Goal: Information Seeking & Learning: Learn about a topic

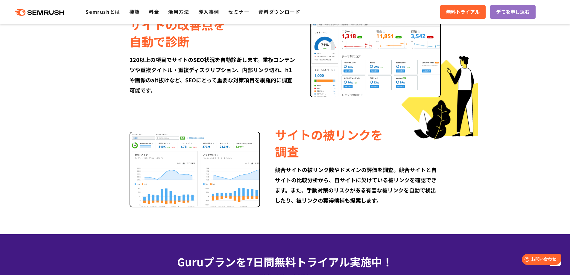
scroll to position [808, 0]
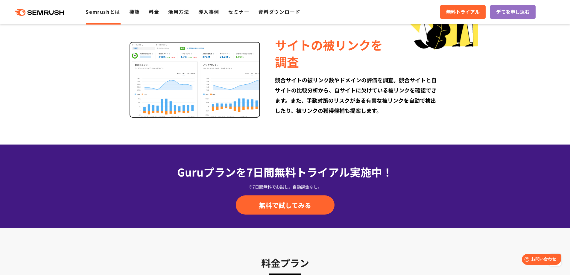
click at [111, 10] on link "Semrushとは" at bounding box center [103, 11] width 34 height 7
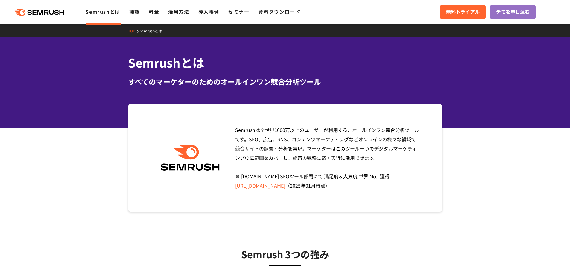
scroll to position [60, 0]
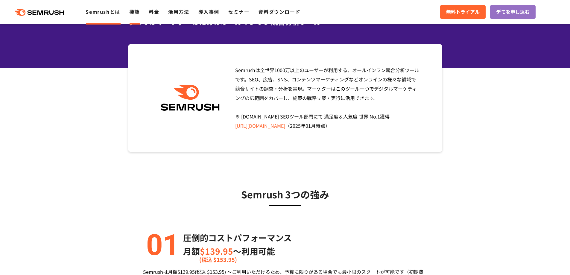
click at [136, 12] on link "機能" at bounding box center [134, 11] width 10 height 7
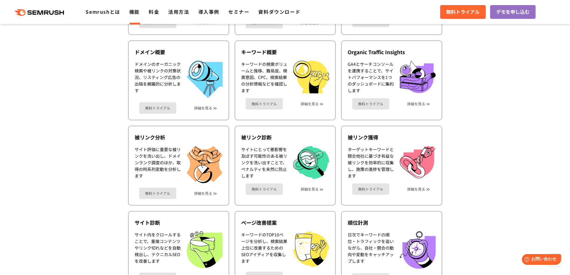
scroll to position [90, 0]
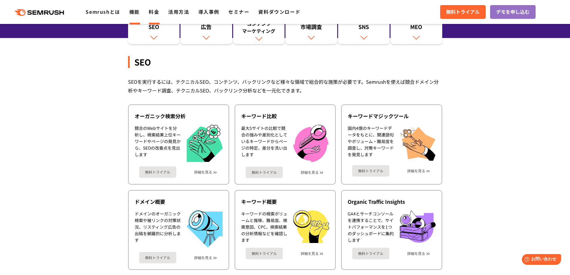
click at [153, 12] on link "料金" at bounding box center [154, 11] width 10 height 7
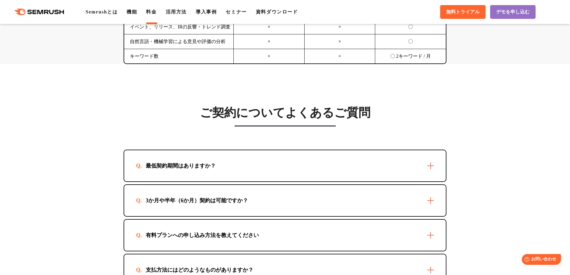
scroll to position [1496, 0]
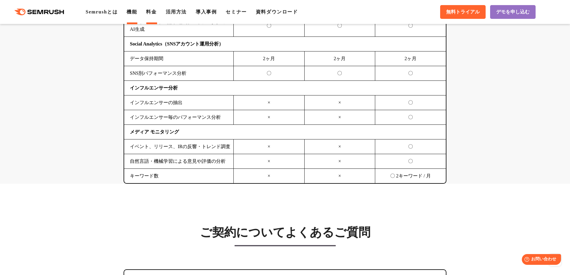
click at [135, 12] on link "機能" at bounding box center [132, 11] width 10 height 5
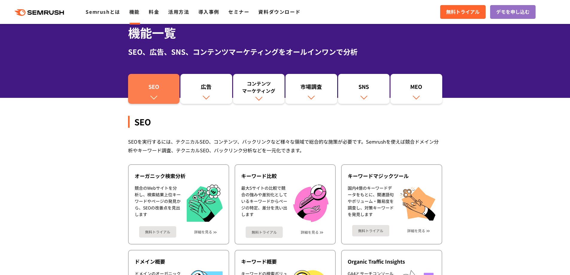
click at [158, 90] on div "SEO" at bounding box center [154, 88] width 46 height 10
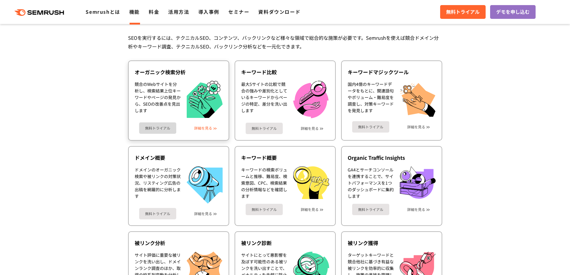
click at [208, 128] on link "詳細を見る" at bounding box center [203, 128] width 18 height 4
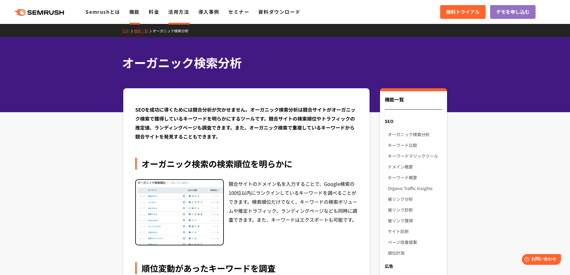
click at [175, 13] on link "活用方法" at bounding box center [178, 11] width 21 height 7
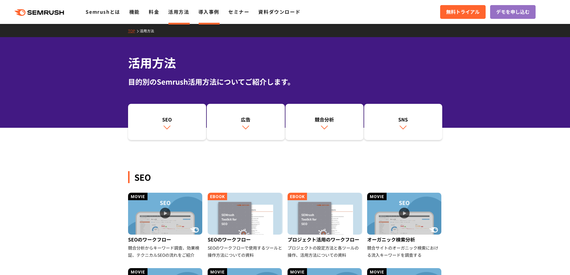
click at [212, 13] on link "導入事例" at bounding box center [208, 11] width 21 height 7
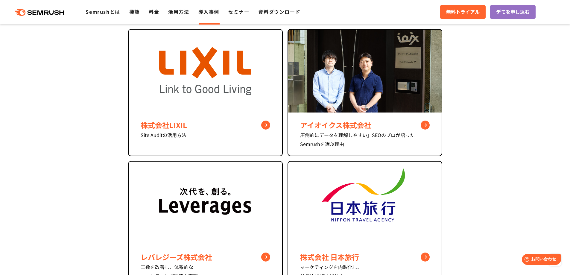
scroll to position [299, 0]
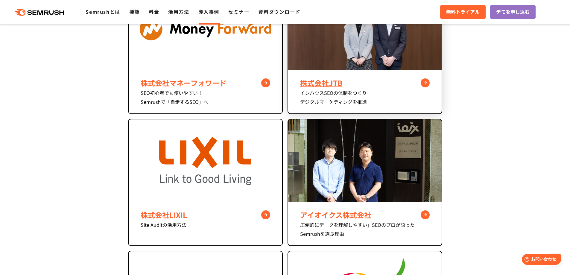
click at [307, 89] on div "インハウスSEOの体制をつくり デジタルマーケティングを推進" at bounding box center [365, 97] width 130 height 18
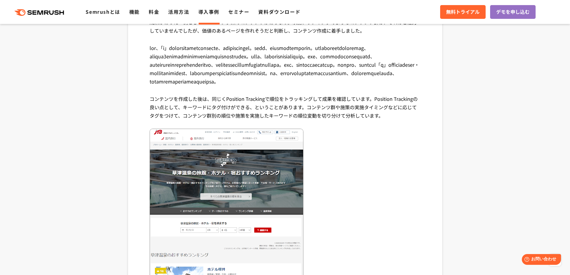
scroll to position [1796, 0]
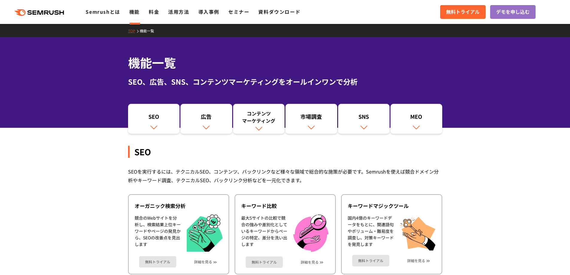
scroll to position [90, 0]
